Goal: Information Seeking & Learning: Learn about a topic

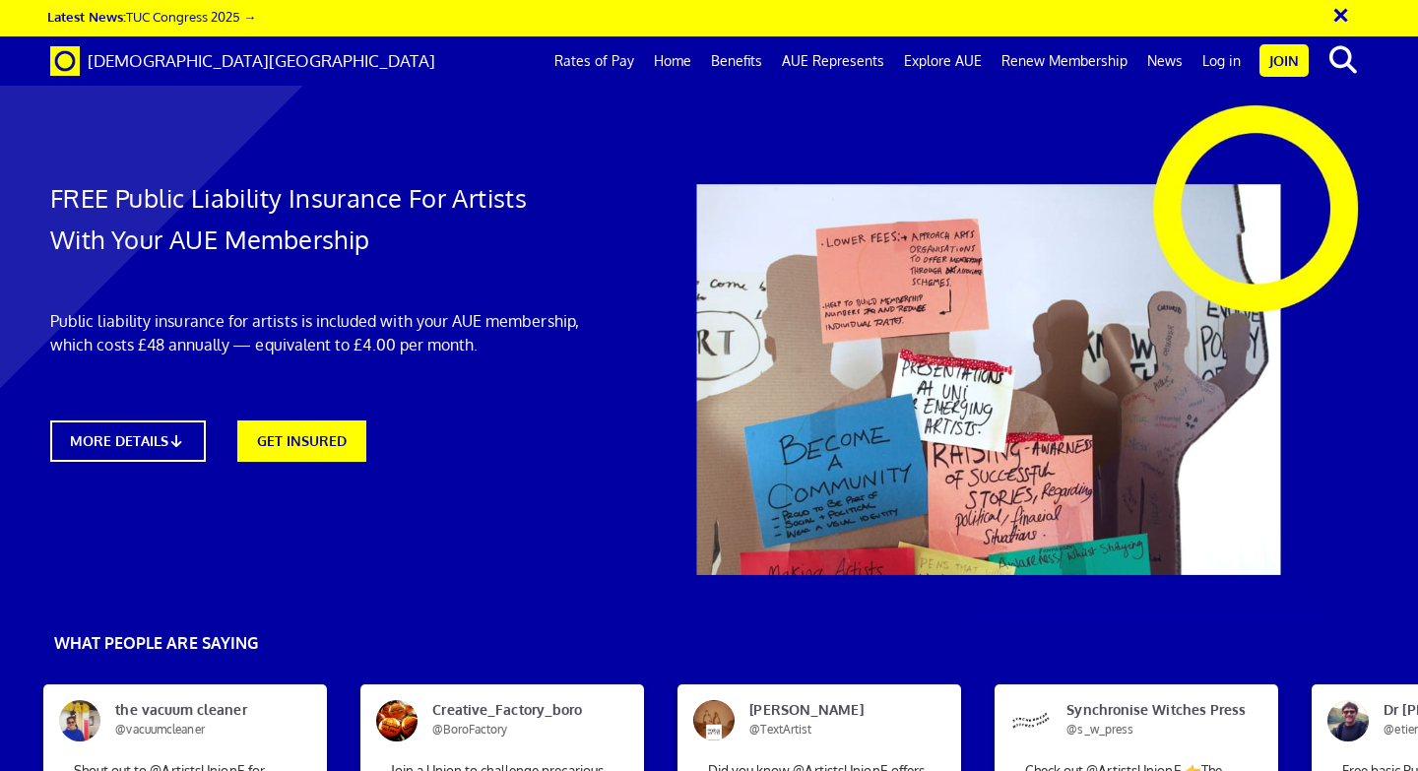
scroll to position [27, 0]
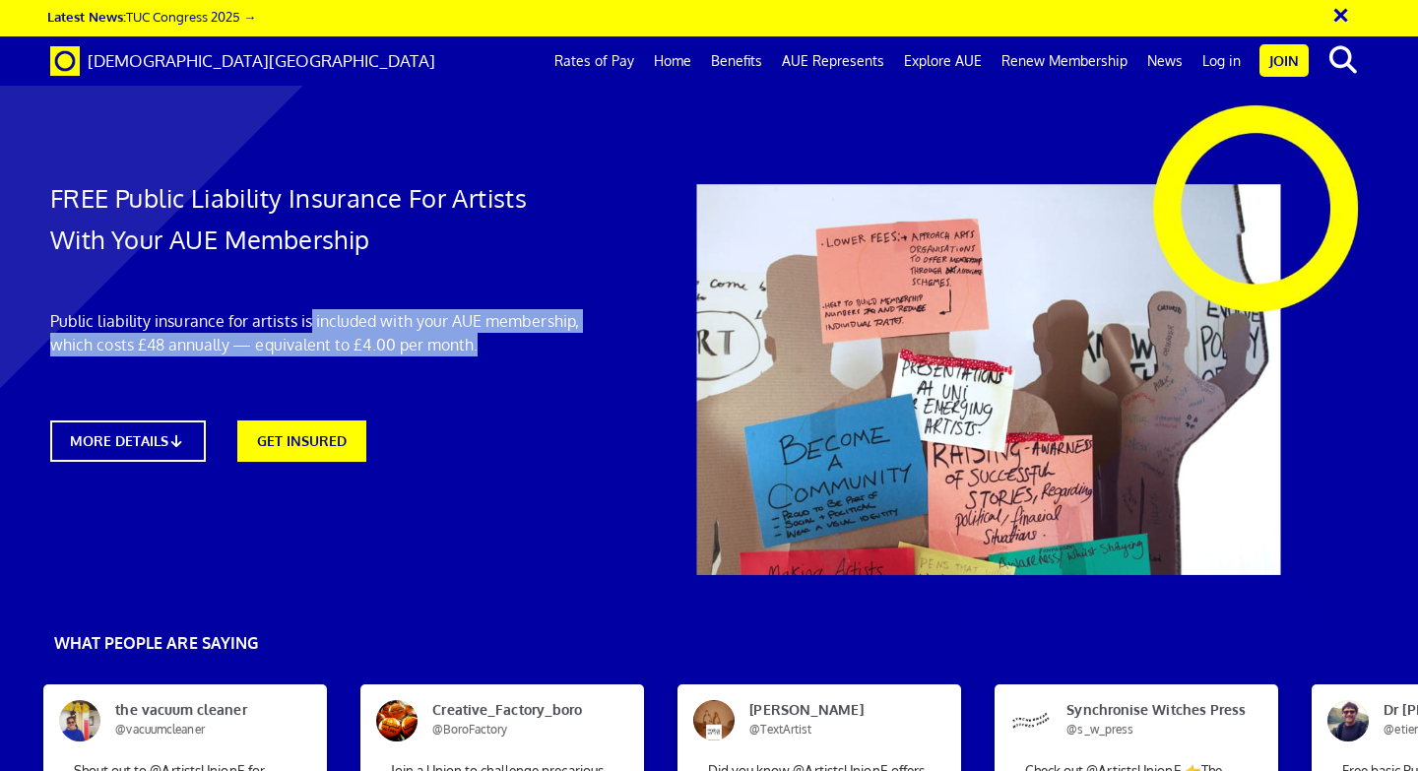
drag, startPoint x: 310, startPoint y: 285, endPoint x: 373, endPoint y: 335, distance: 80.6
click at [373, 335] on div "FREE Public Liability Insurance For Artists With Your AUE Membership Public lia…" at bounding box center [315, 289] width 561 height 383
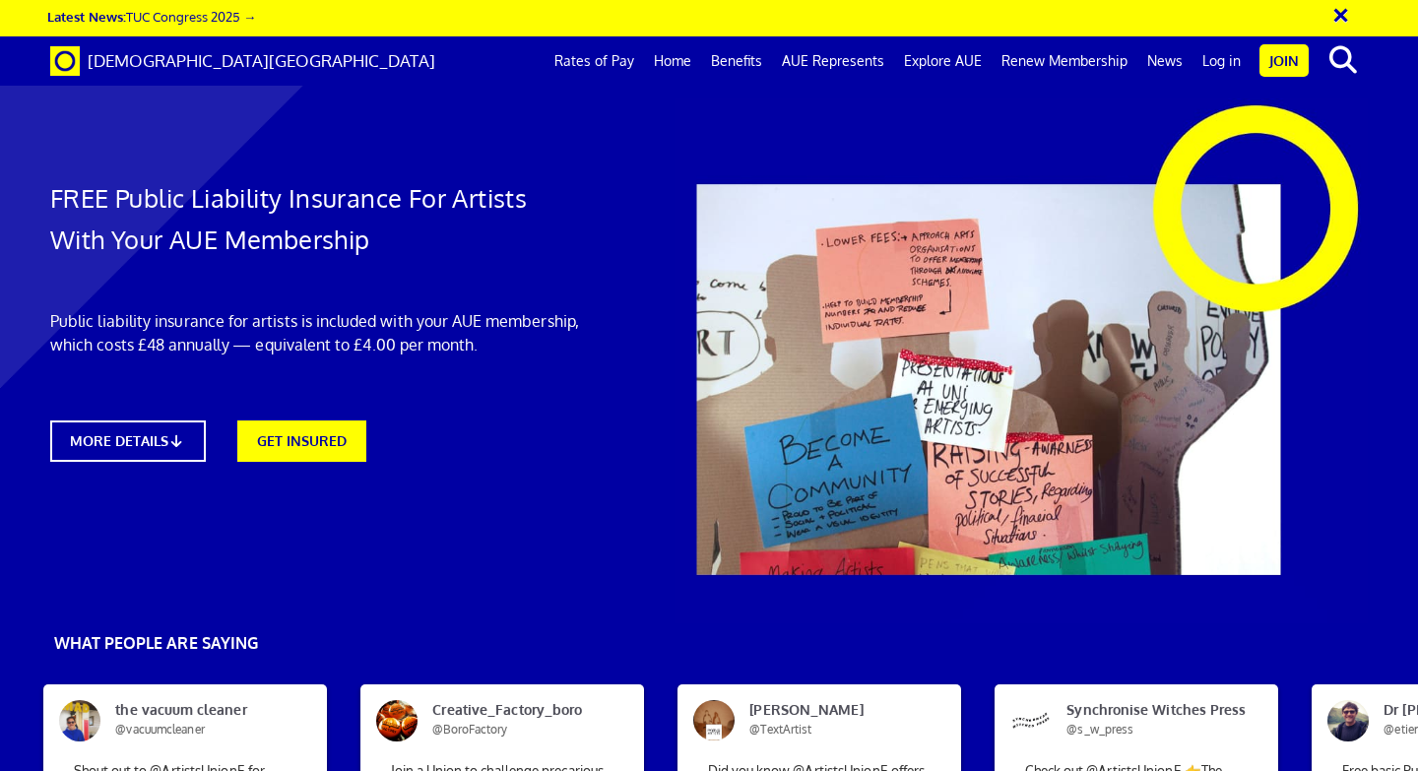
click at [492, 471] on div at bounding box center [709, 528] width 1418 height 1016
click at [175, 433] on icon at bounding box center [181, 440] width 19 height 15
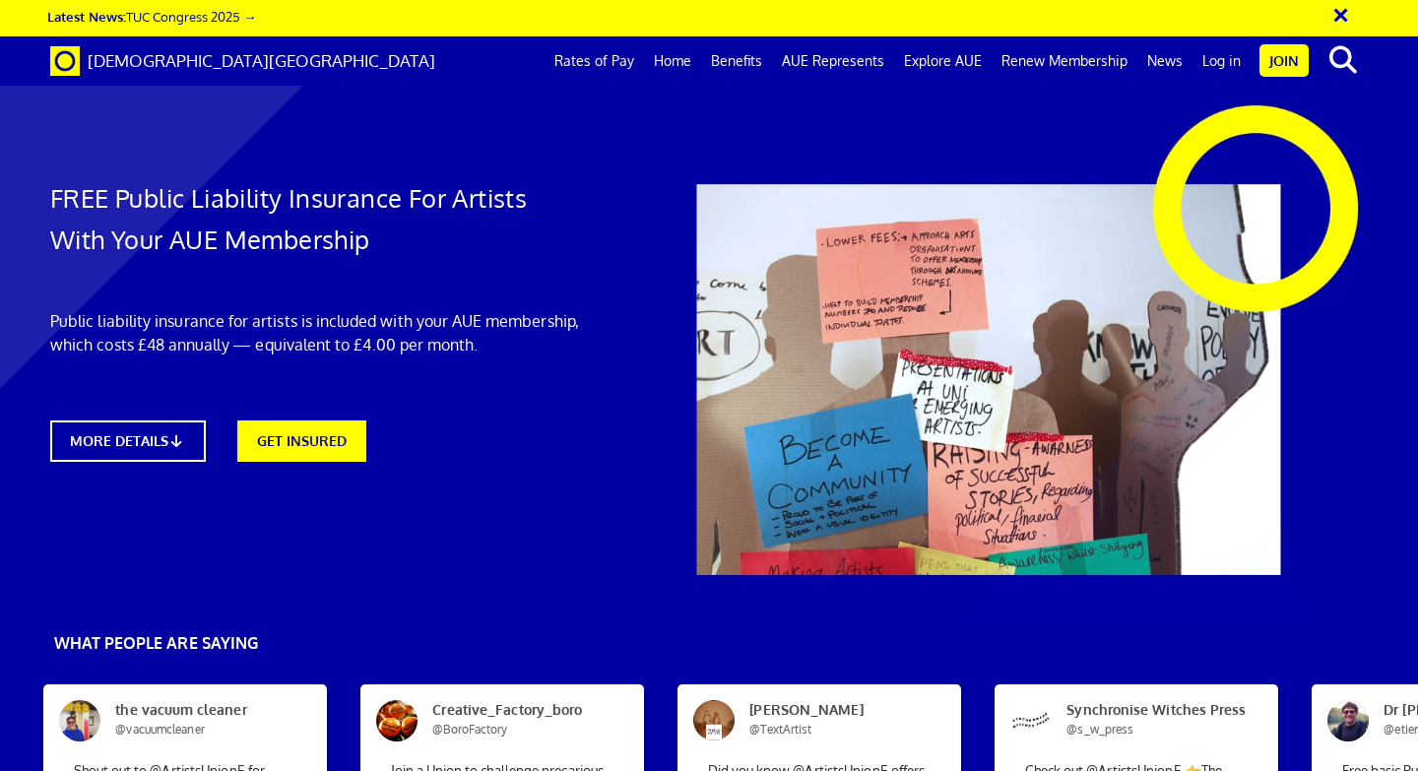
drag, startPoint x: 745, startPoint y: 328, endPoint x: 1035, endPoint y: 167, distance: 331.0
drag, startPoint x: 731, startPoint y: 283, endPoint x: 880, endPoint y: 382, distance: 179.7
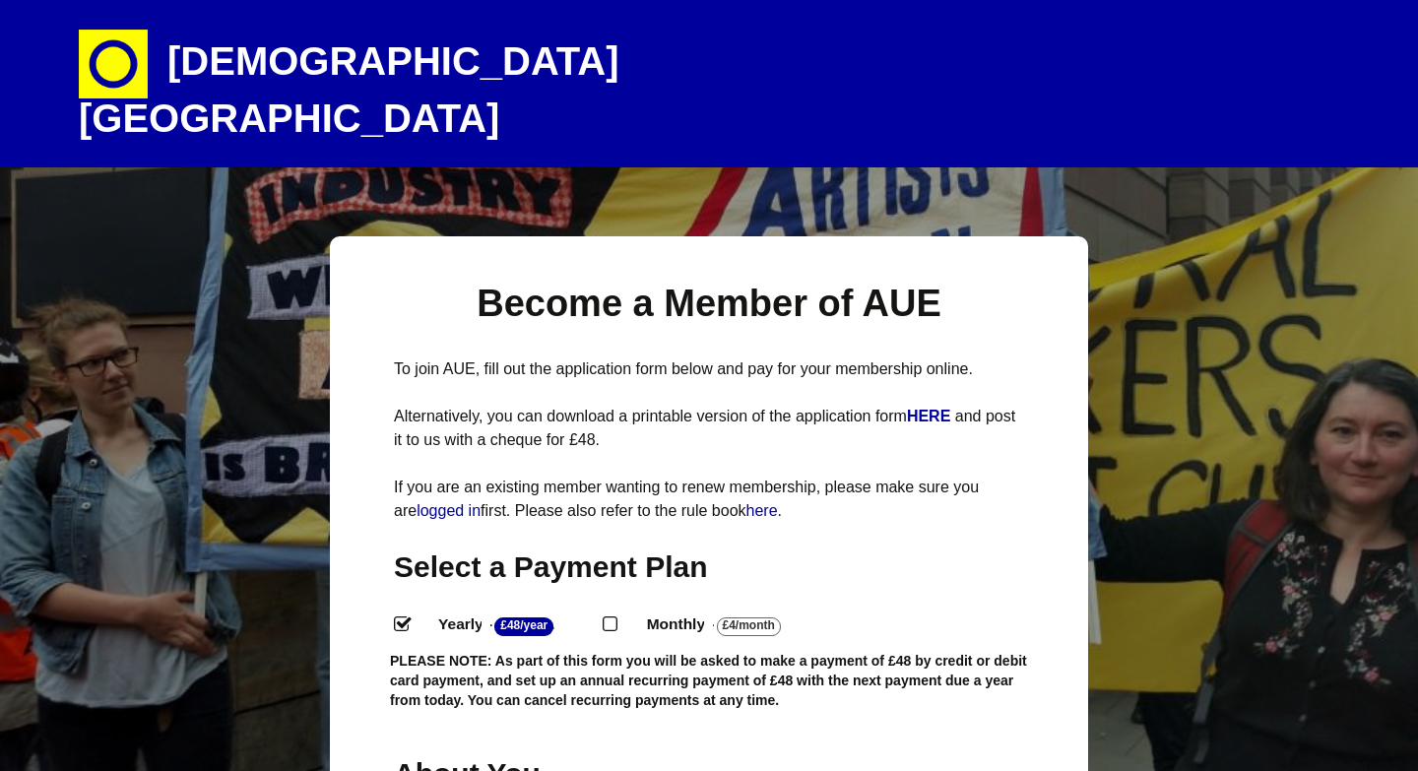
select select
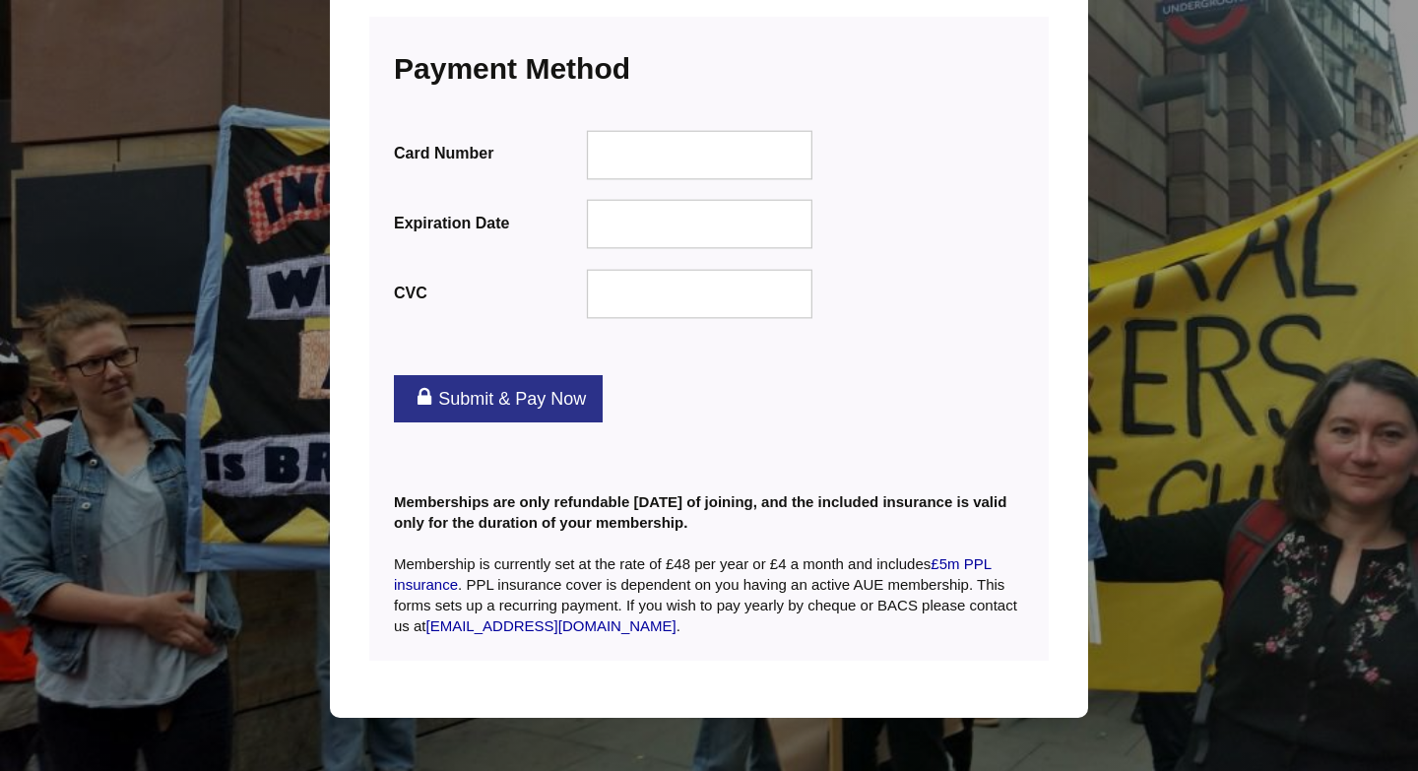
scroll to position [2534, 0]
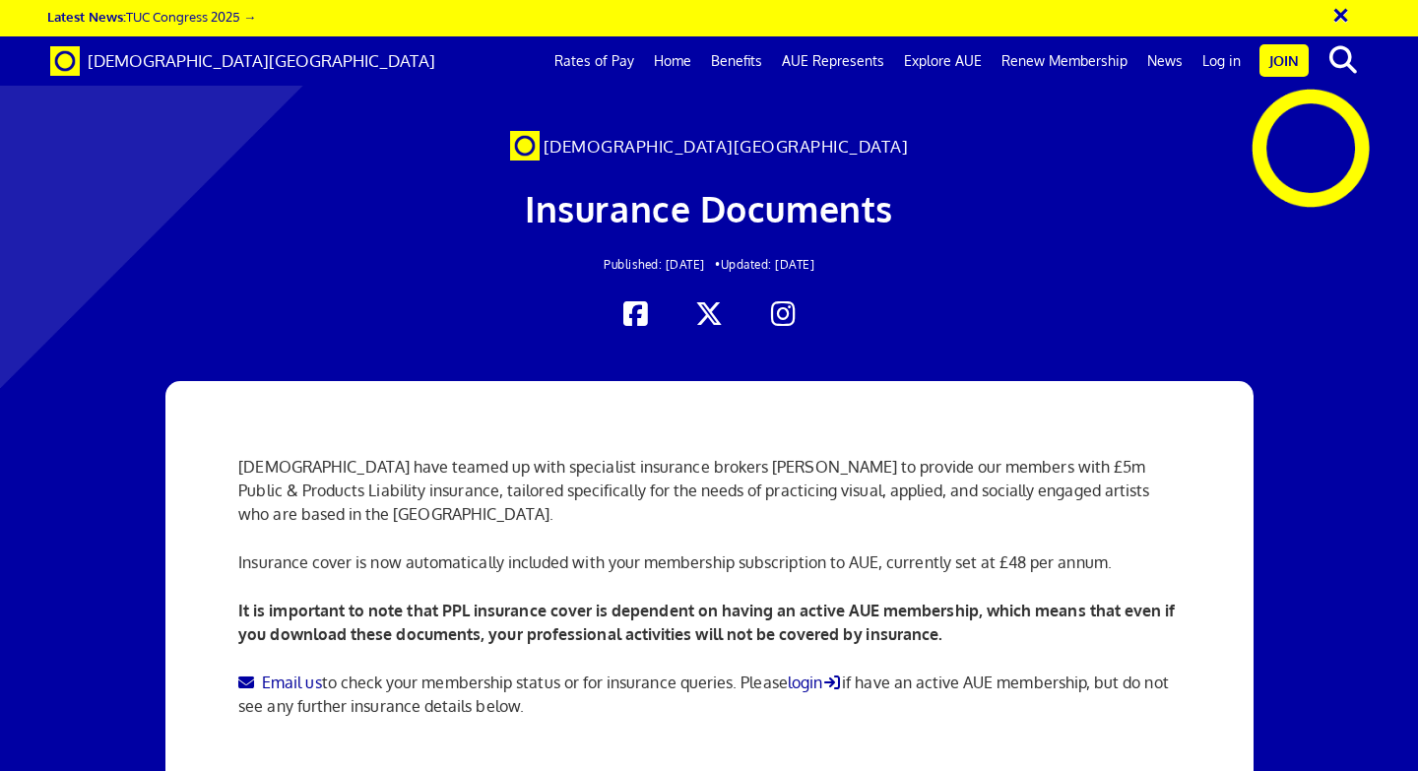
scroll to position [0, 11]
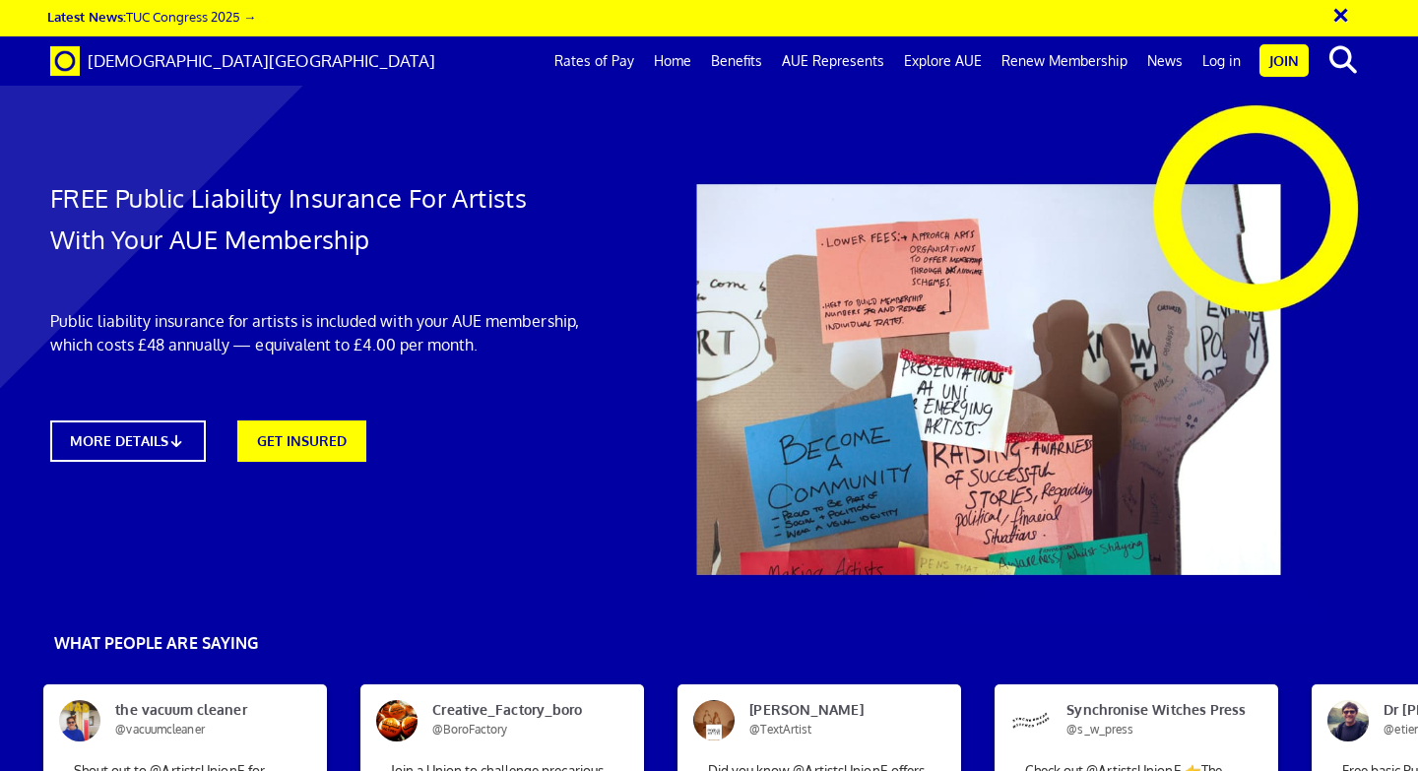
scroll to position [31, 0]
click at [123, 419] on link "MORE DETAILS" at bounding box center [127, 441] width 170 height 45
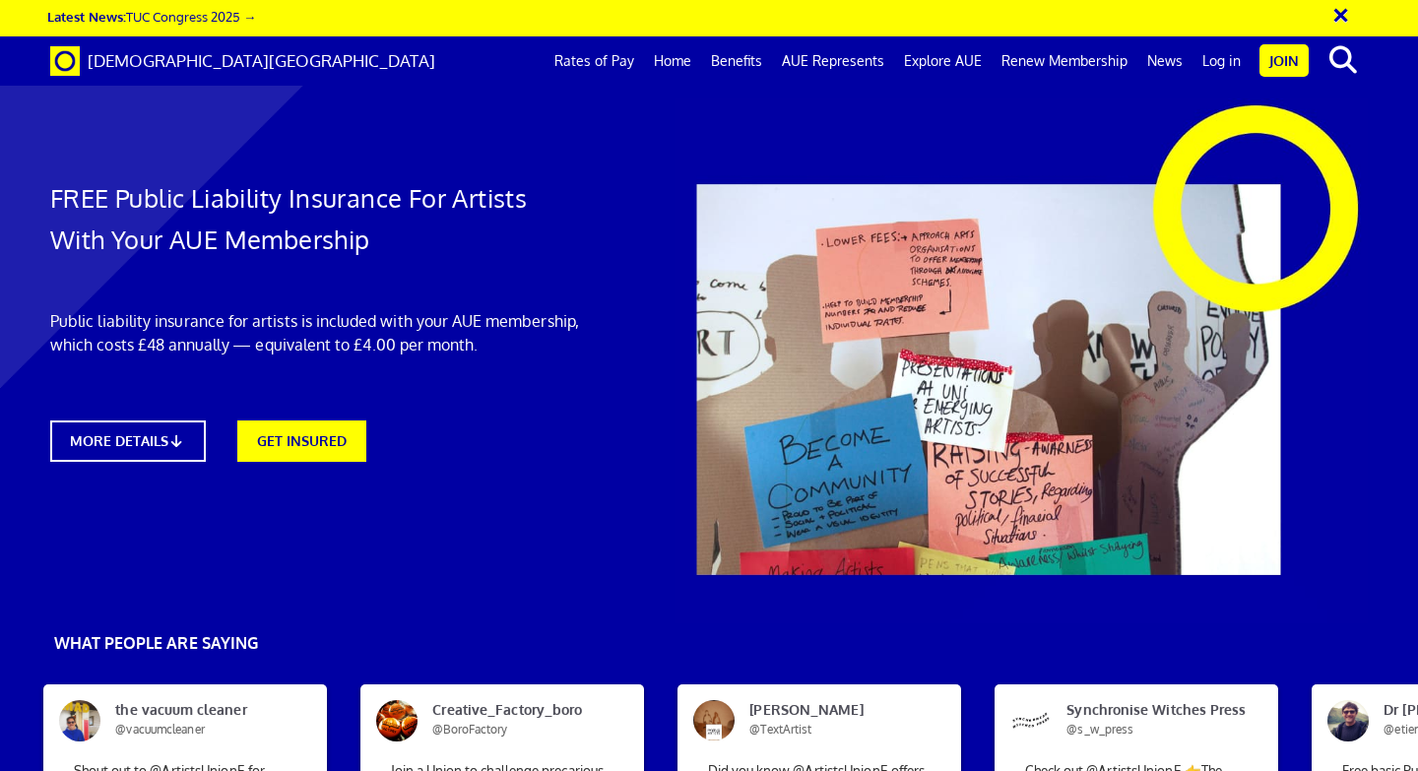
scroll to position [2585, 0]
drag, startPoint x: 449, startPoint y: 393, endPoint x: 512, endPoint y: 412, distance: 65.7
drag, startPoint x: 492, startPoint y: 417, endPoint x: 437, endPoint y: 396, distance: 58.9
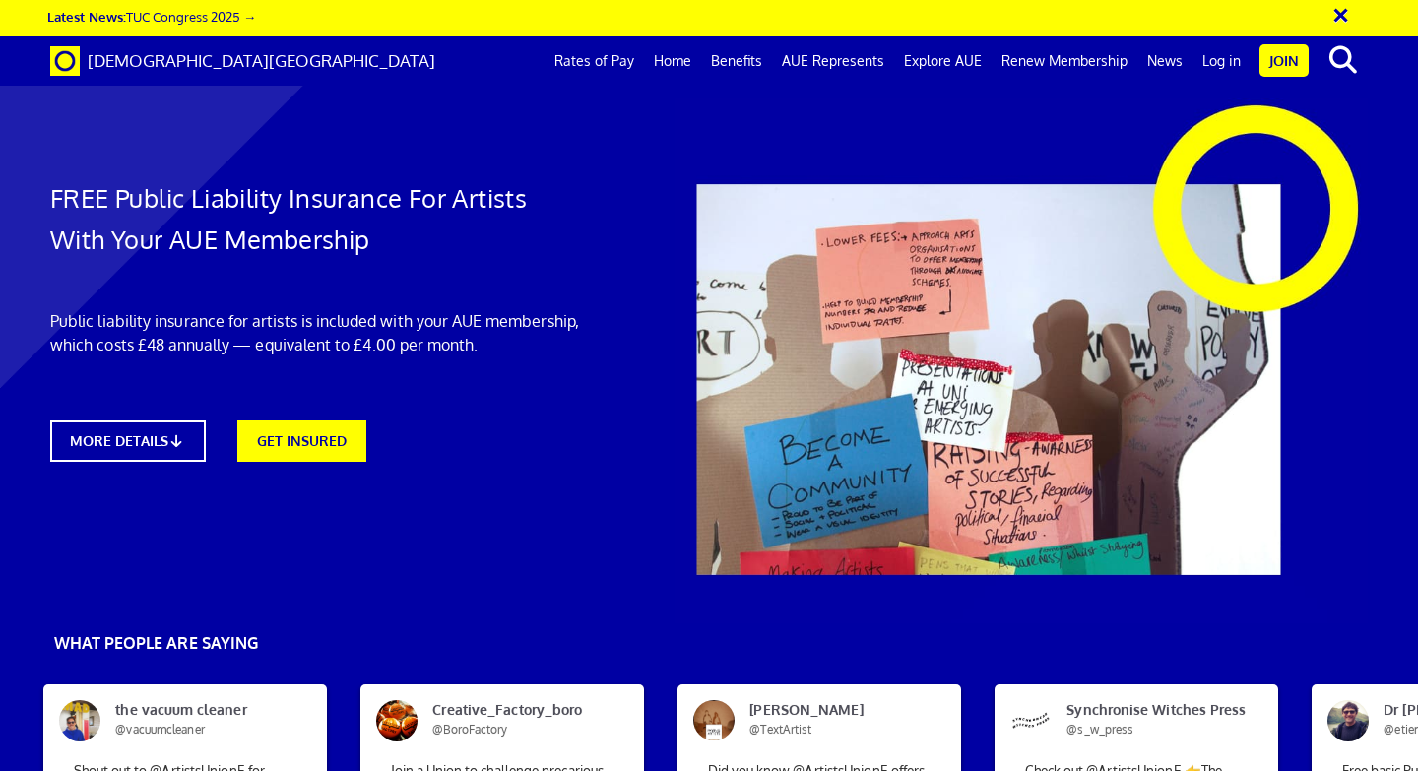
drag, startPoint x: 605, startPoint y: 398, endPoint x: 498, endPoint y: 416, distance: 107.8
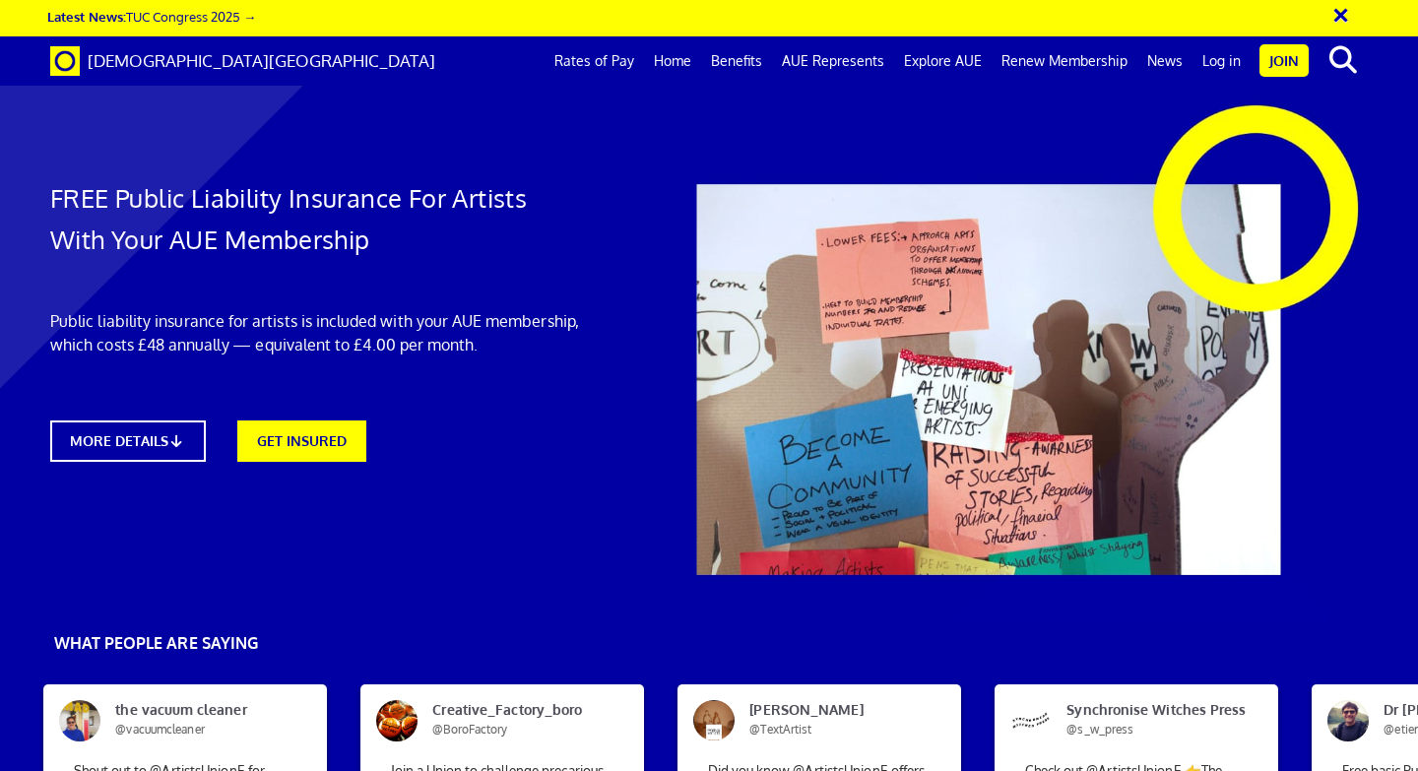
scroll to position [1595, 0]
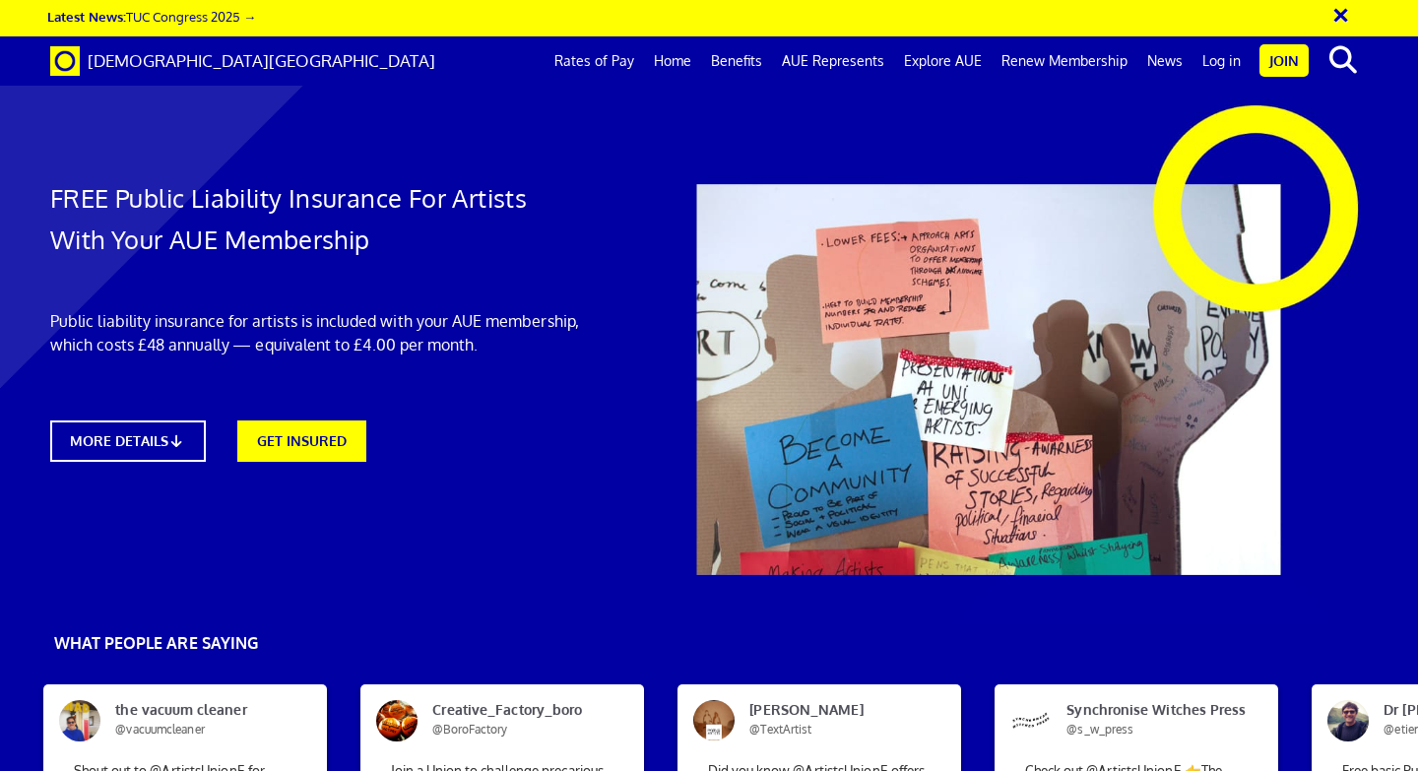
drag, startPoint x: 830, startPoint y: 282, endPoint x: 974, endPoint y: 281, distance: 143.8
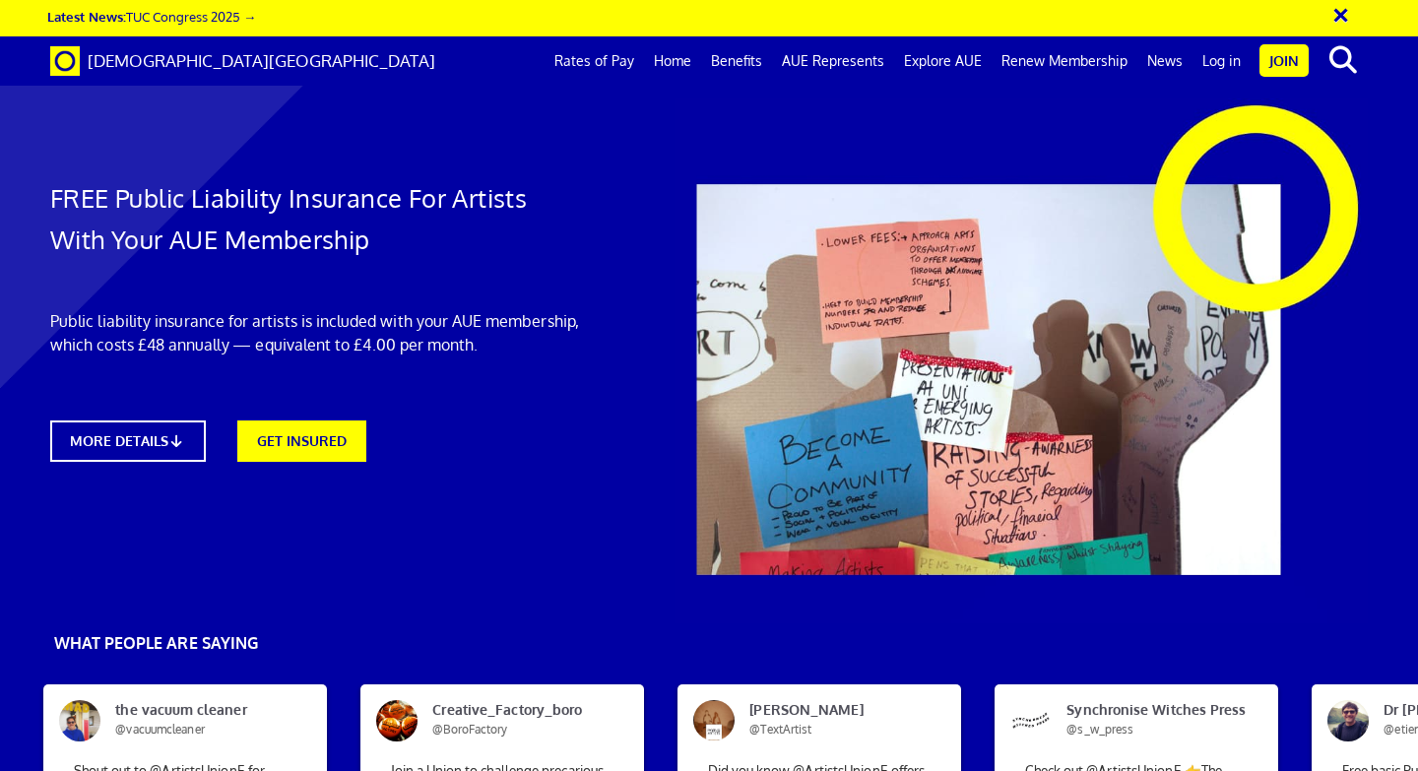
scroll to position [2733, 0]
drag, startPoint x: 452, startPoint y: 232, endPoint x: 485, endPoint y: 249, distance: 37.4
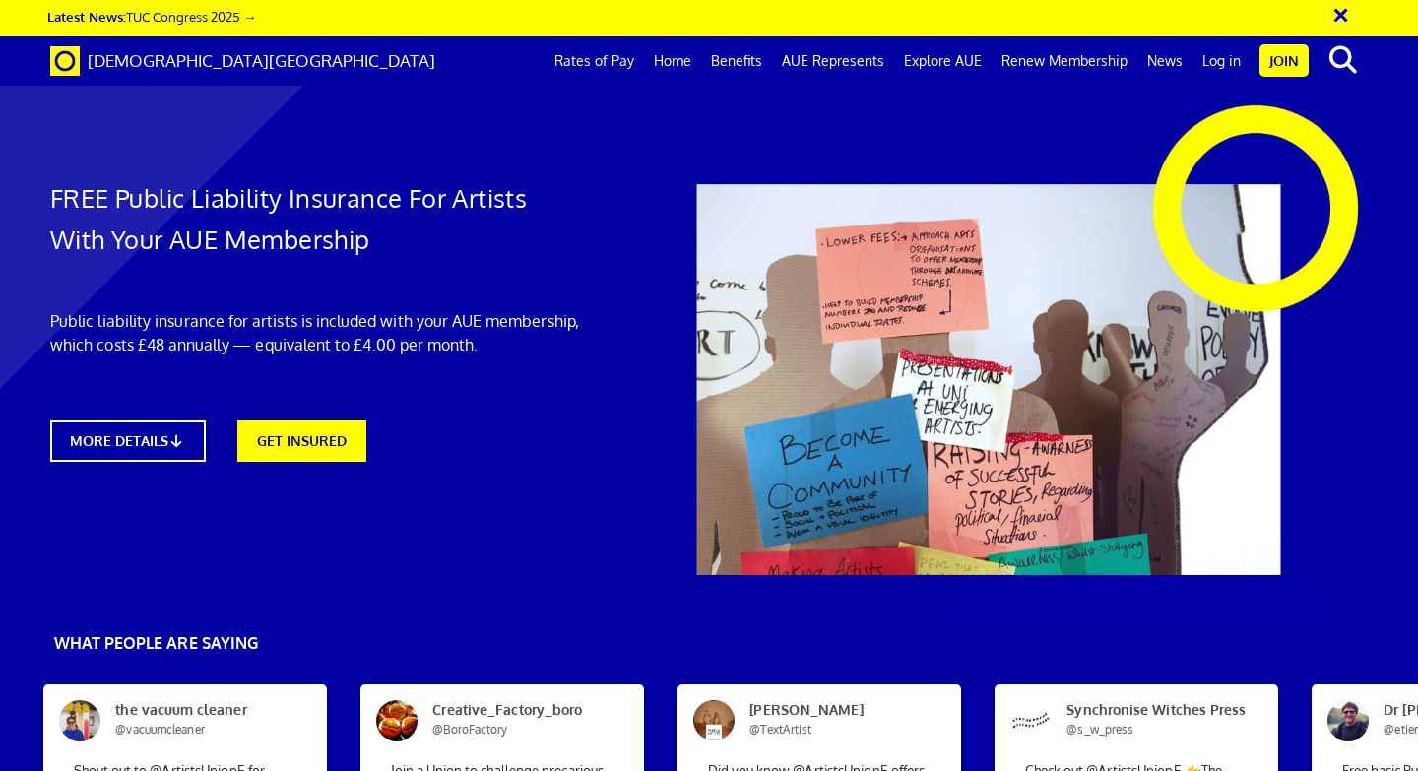
drag, startPoint x: 436, startPoint y: 211, endPoint x: 634, endPoint y: 217, distance: 198.0
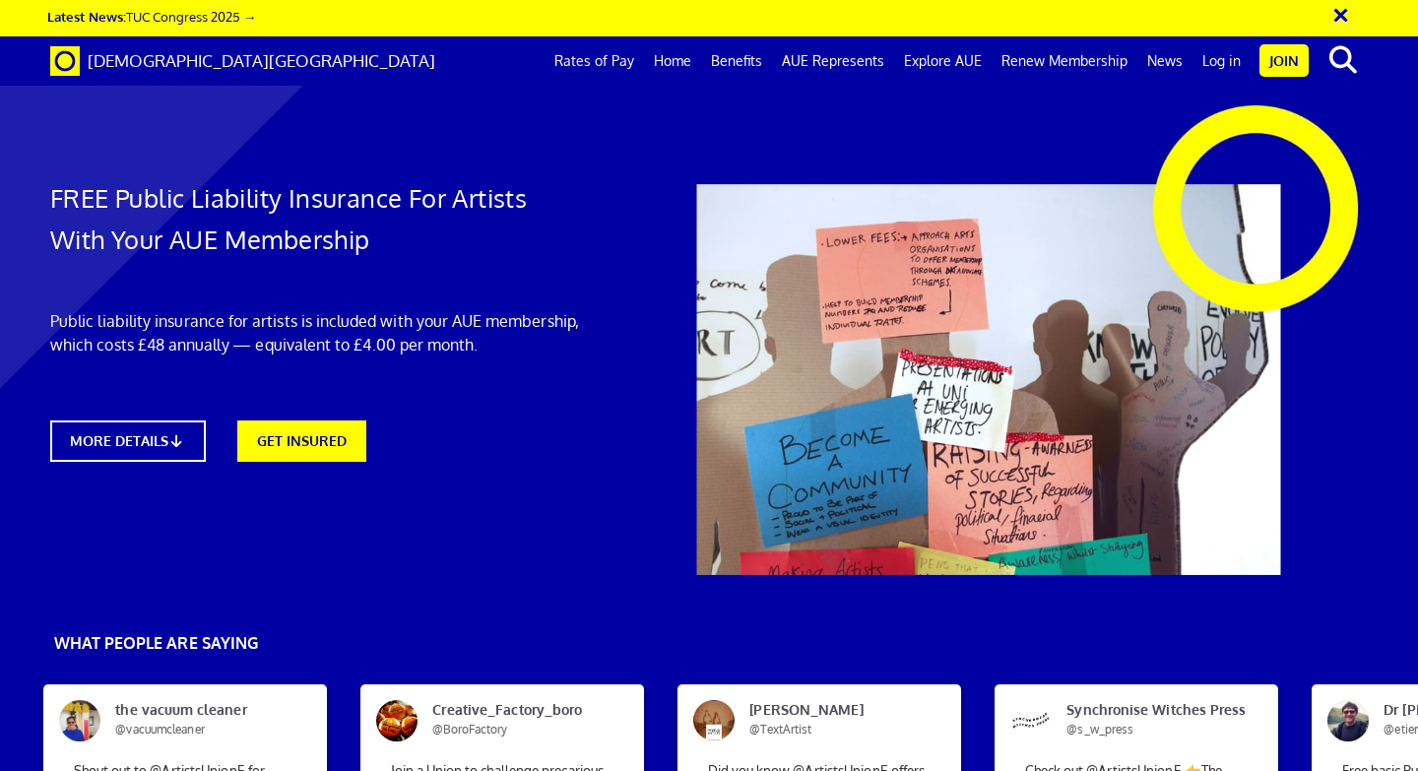
drag, startPoint x: 834, startPoint y: 177, endPoint x: 946, endPoint y: 456, distance: 300.4
drag, startPoint x: 398, startPoint y: 297, endPoint x: 686, endPoint y: 484, distance: 343.3
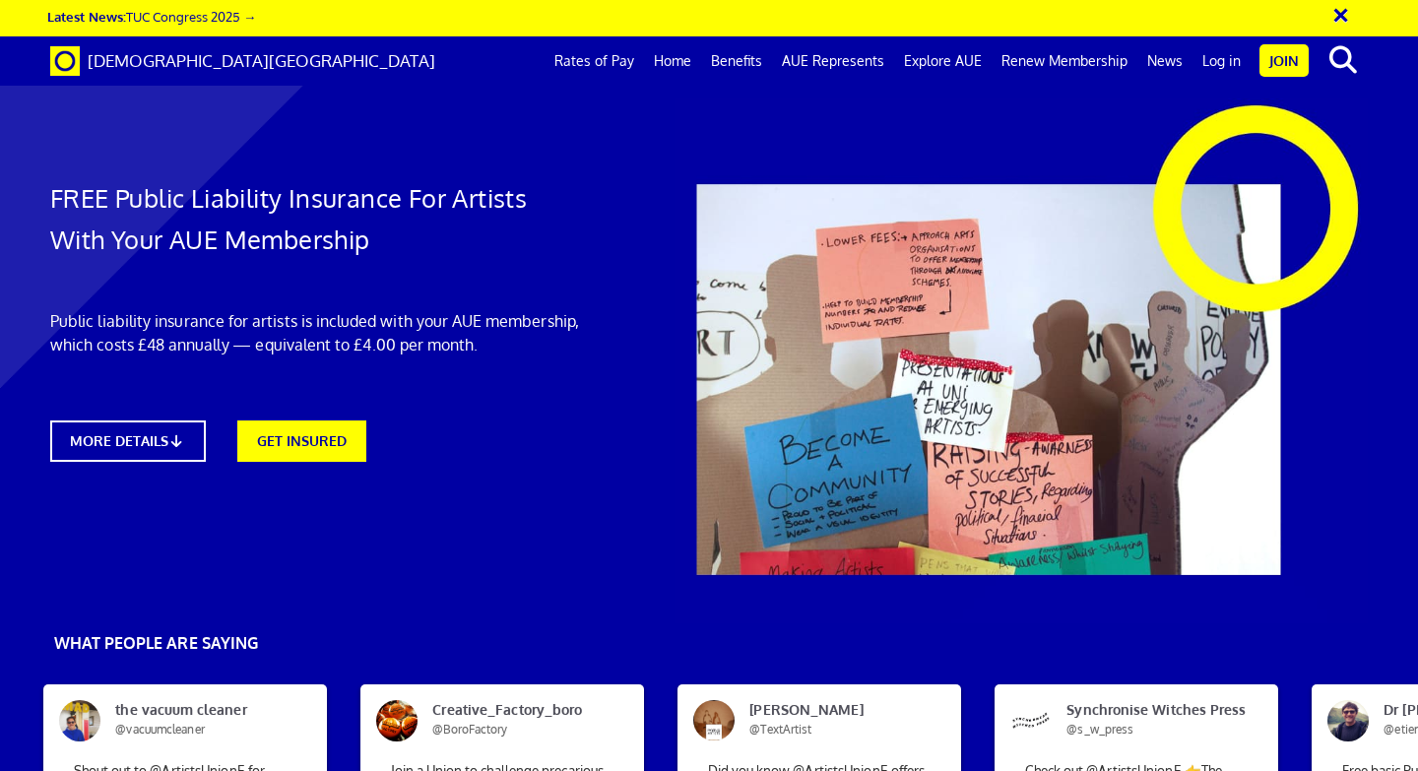
copy span "Key features of cover This policy provides cover in respect of legal liability …"
